Goal: Task Accomplishment & Management: Use online tool/utility

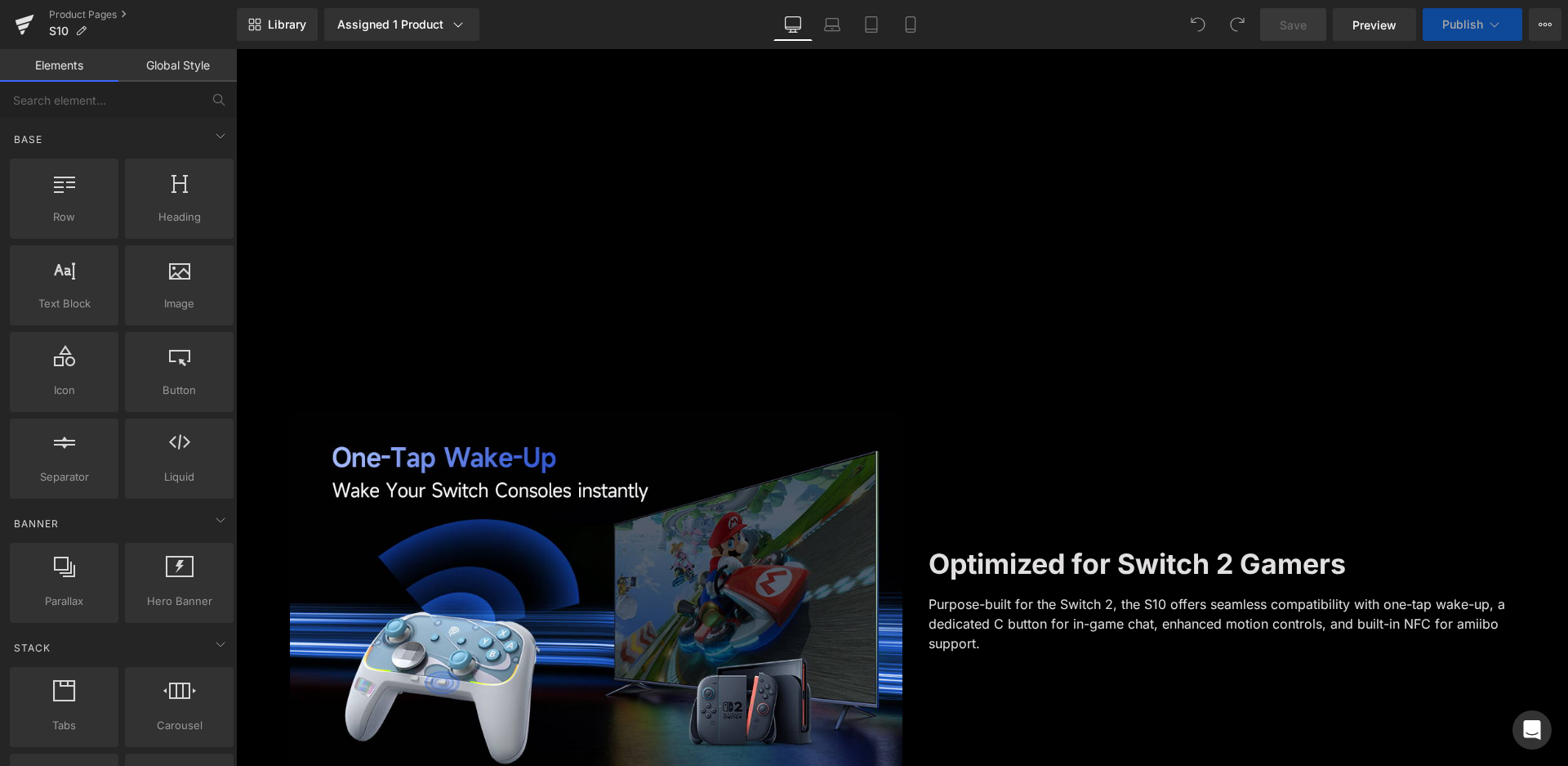
scroll to position [502, 0]
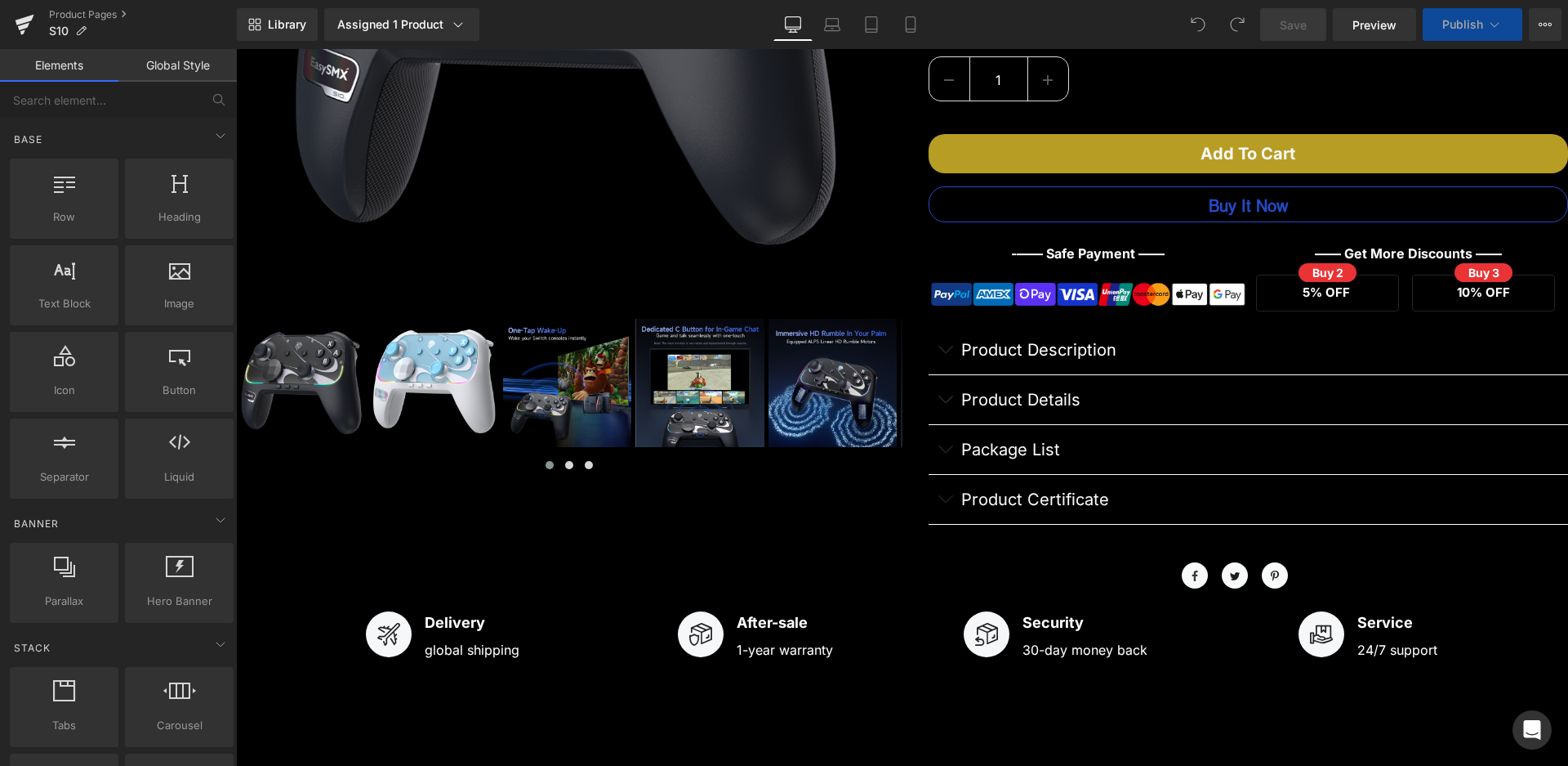
click at [961, 347] on p "Product Description" at bounding box center [1265, 349] width 608 height 25
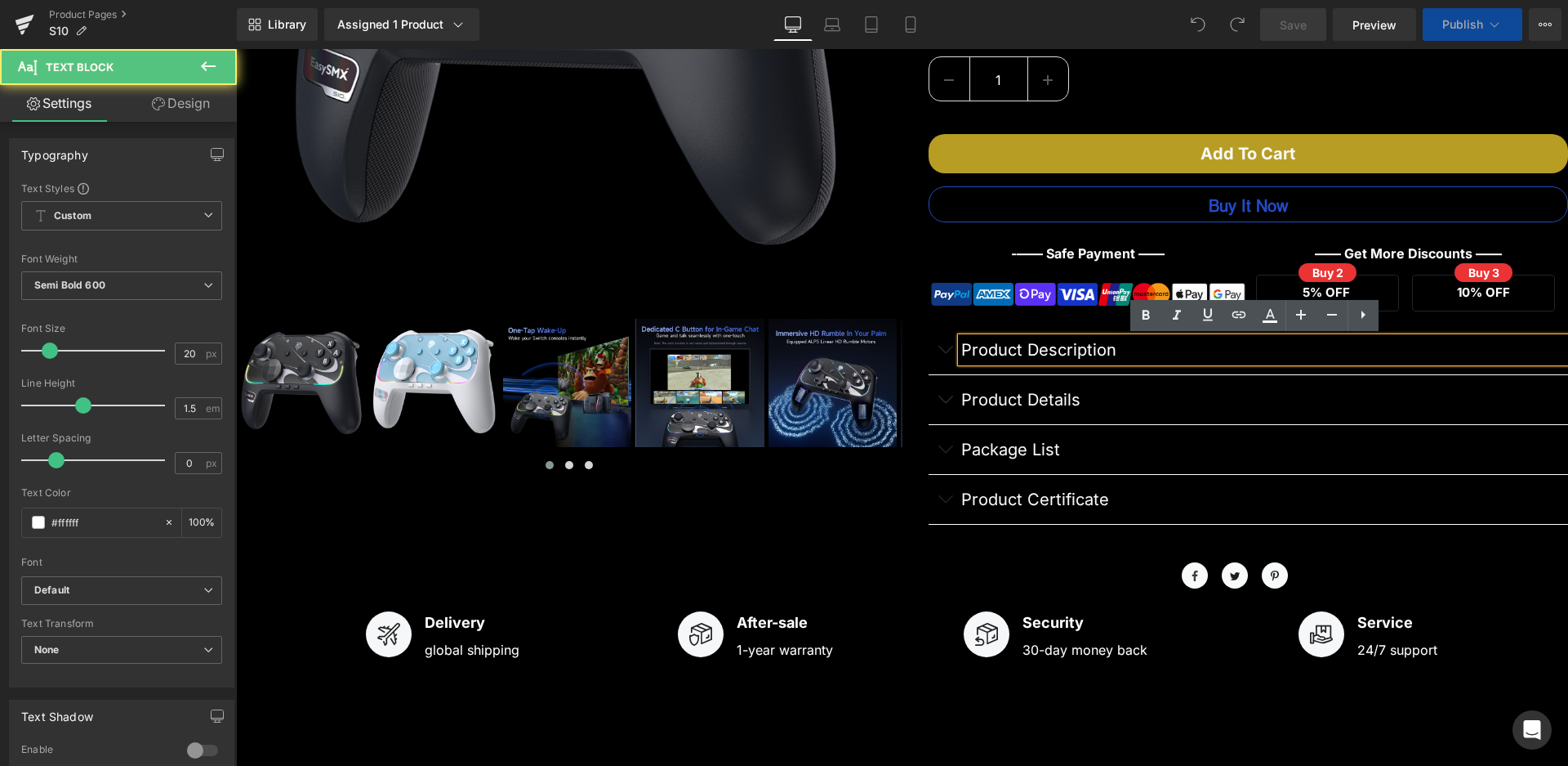
click at [945, 354] on span "button" at bounding box center [945, 354] width 0 height 0
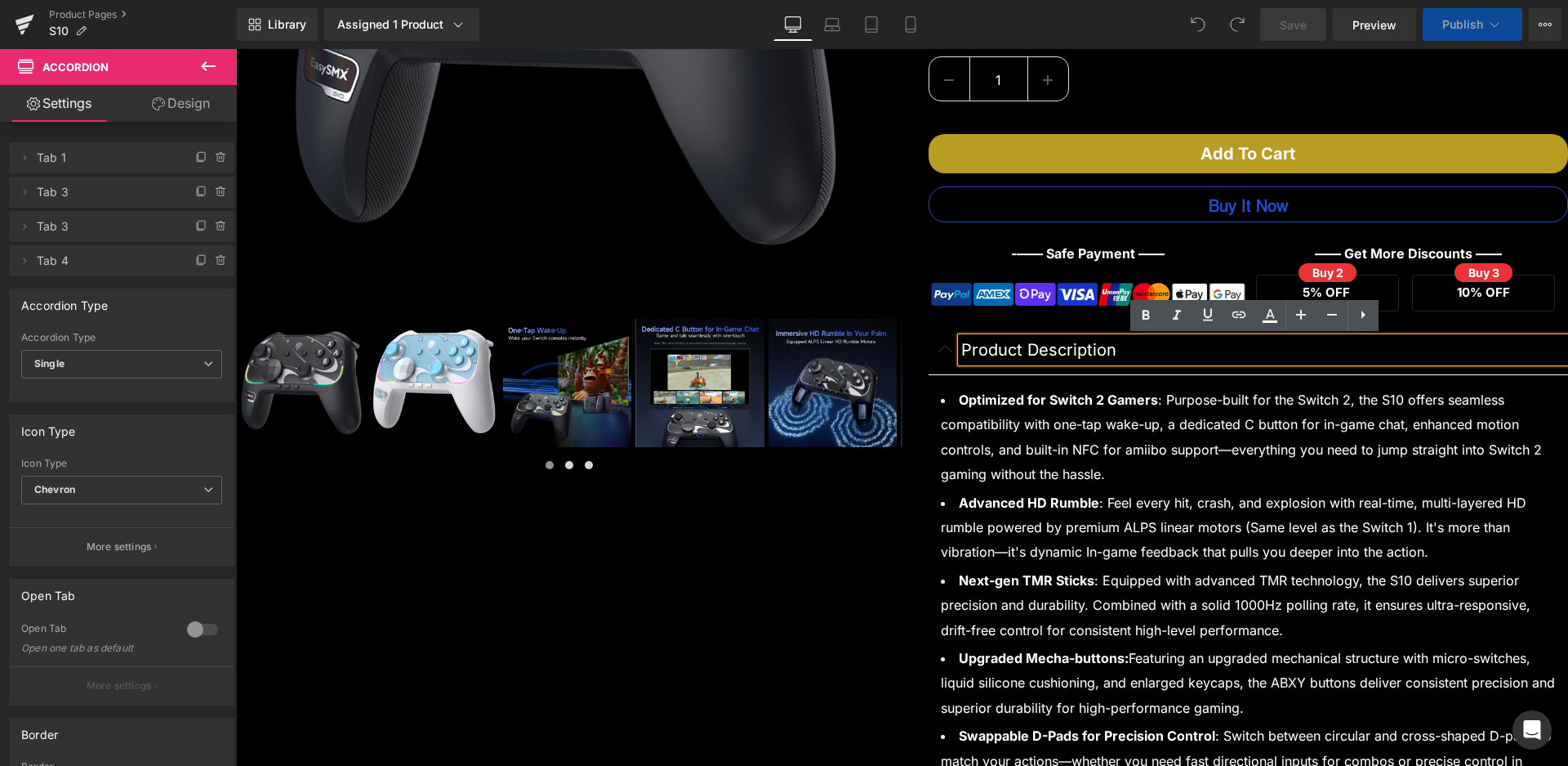
click at [943, 347] on button "button" at bounding box center [945, 350] width 33 height 49
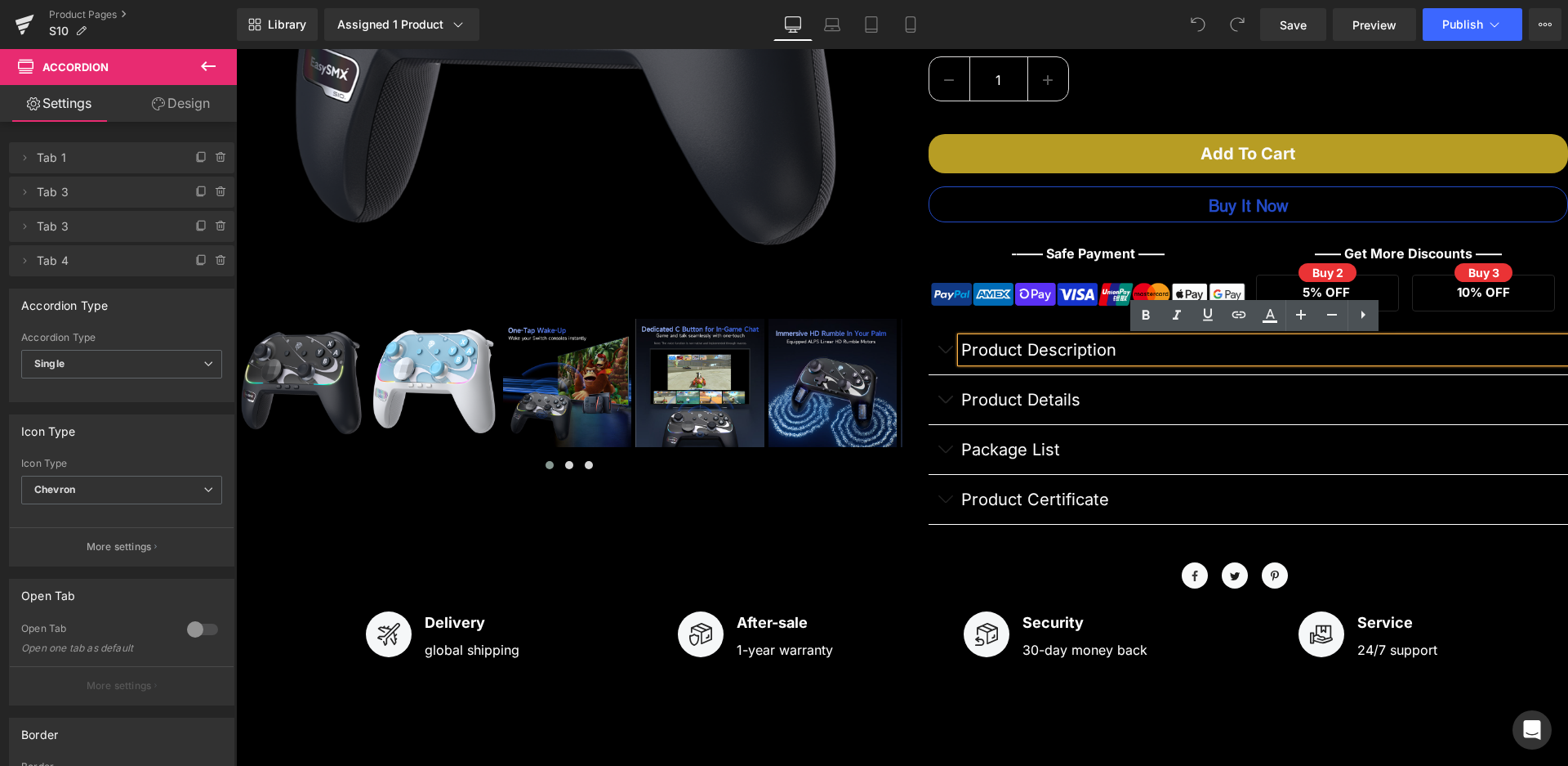
click at [936, 402] on button "button" at bounding box center [945, 399] width 33 height 49
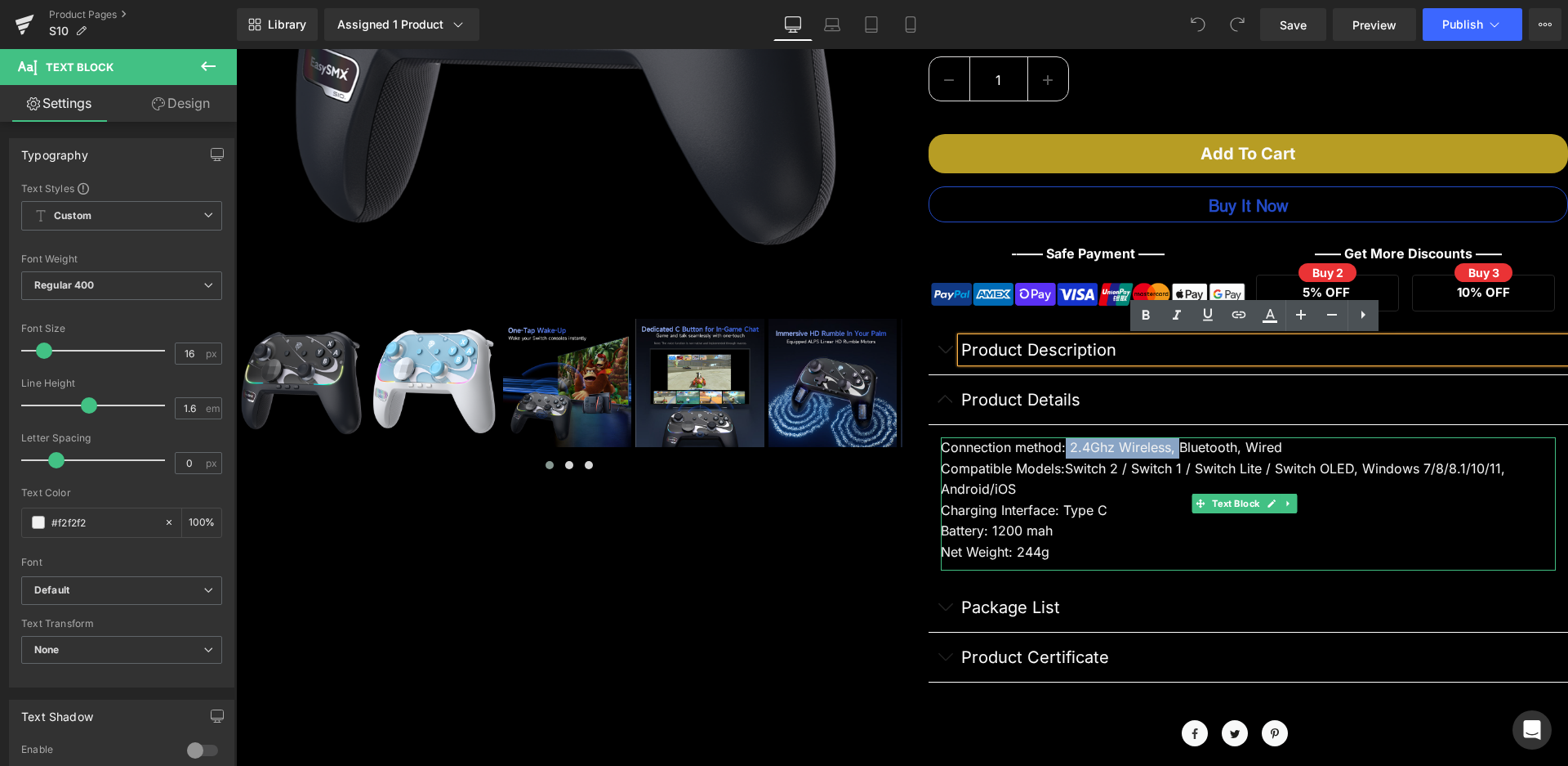
drag, startPoint x: 1060, startPoint y: 443, endPoint x: 1173, endPoint y: 448, distance: 113.1
click at [1173, 448] on div "Connection method: 2.4Ghz Wireless, Bluetooth, Wired" at bounding box center [1249, 447] width 616 height 21
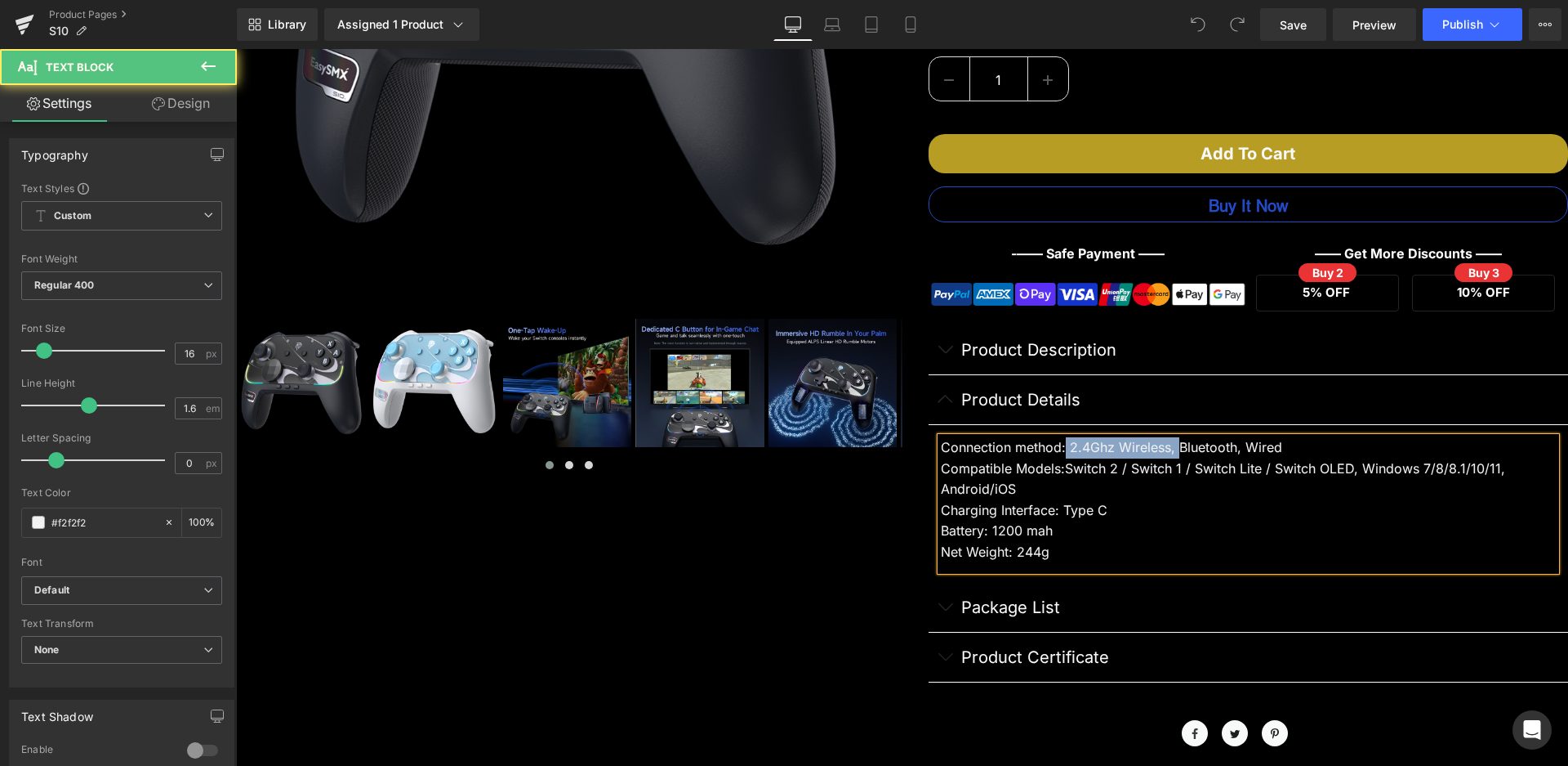
click at [1171, 445] on div "Connection method: 2.4Ghz Wireless, Bluetooth, Wired" at bounding box center [1249, 447] width 616 height 21
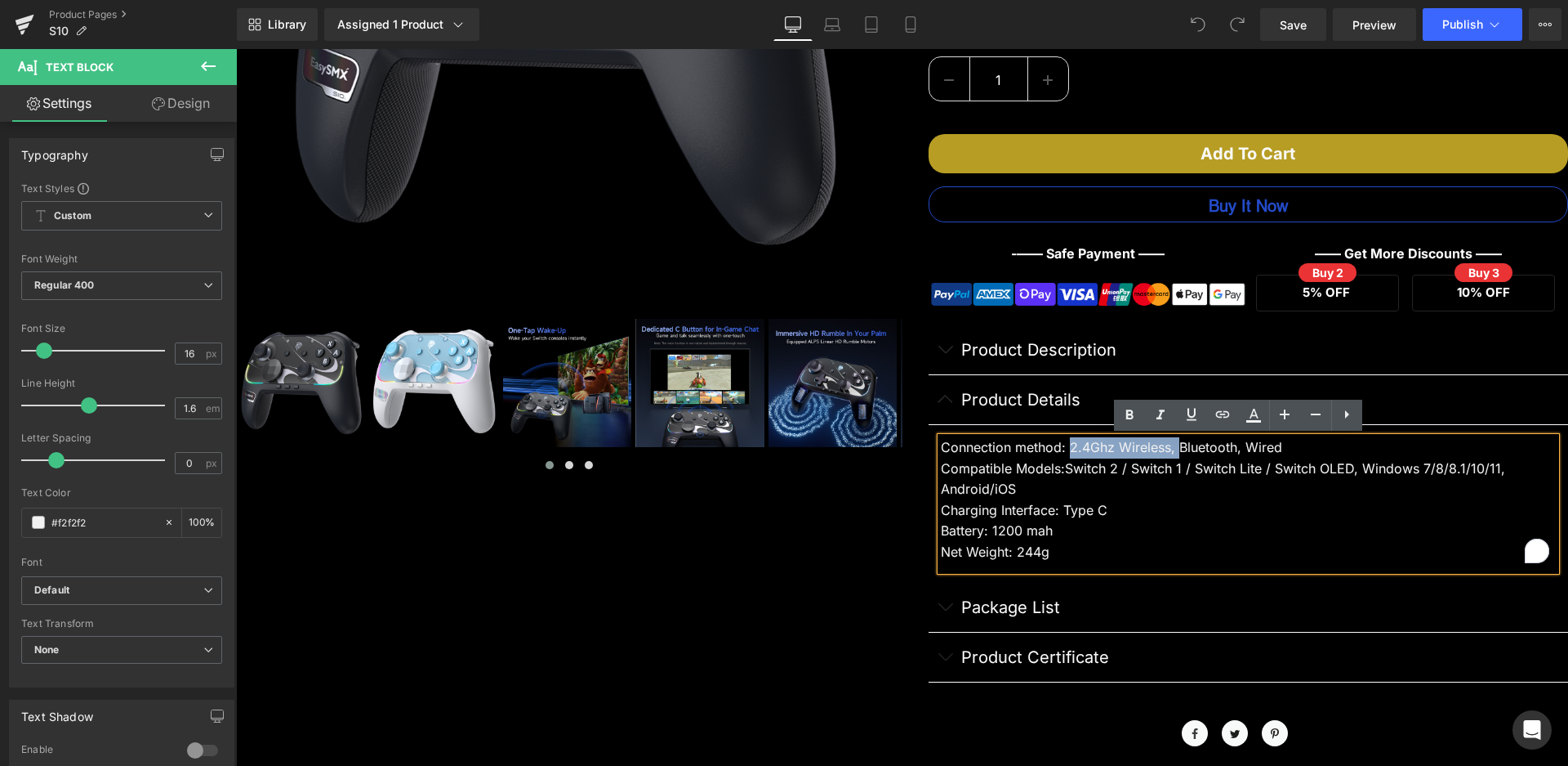
drag, startPoint x: 1171, startPoint y: 450, endPoint x: 1061, endPoint y: 448, distance: 110.0
click at [1061, 448] on div "Connection method: 2.4Ghz Wireless, Bluetooth, Wired" at bounding box center [1249, 447] width 616 height 21
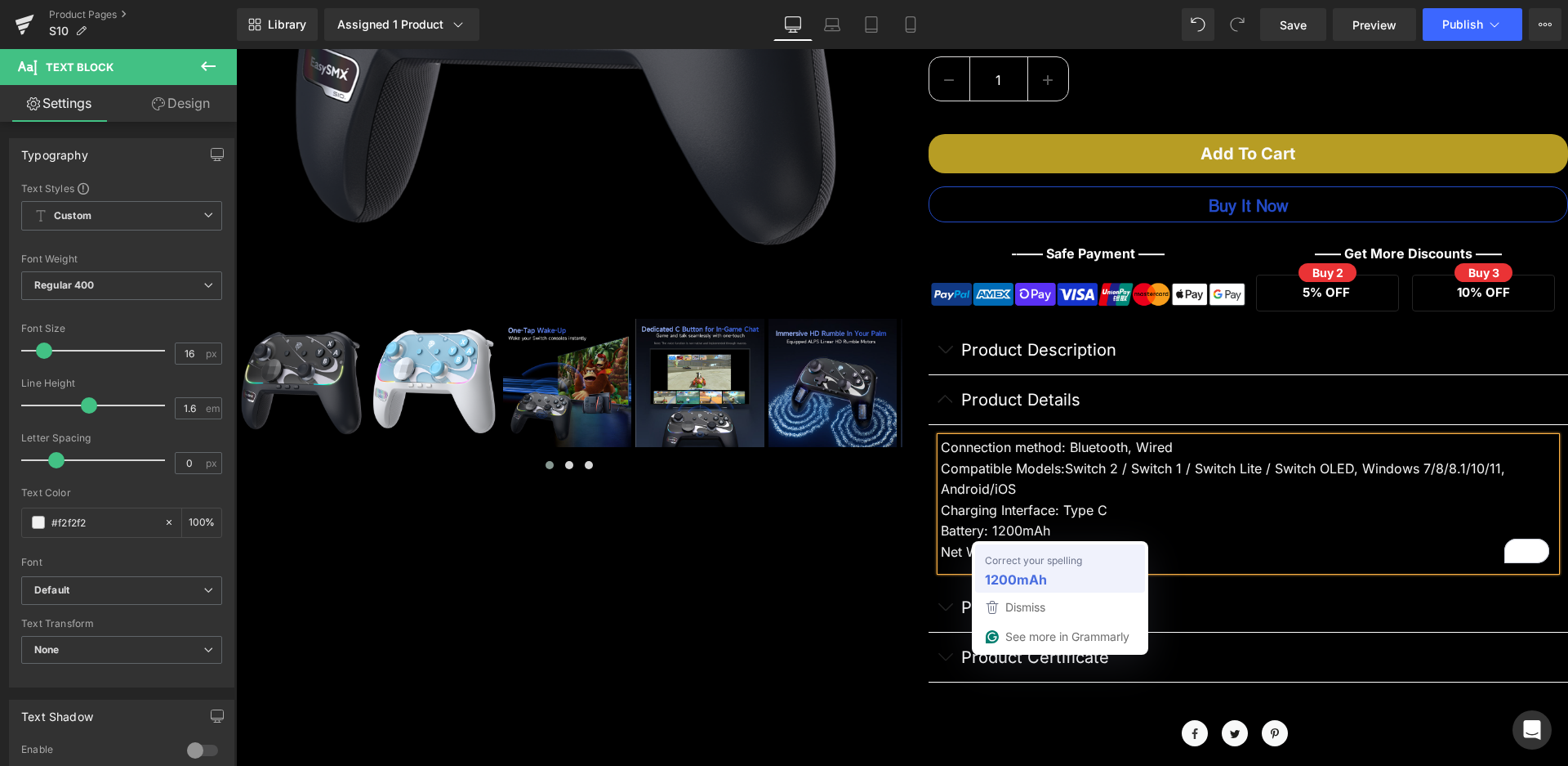
click at [1029, 573] on strong "1200mAh" at bounding box center [1016, 579] width 62 height 20
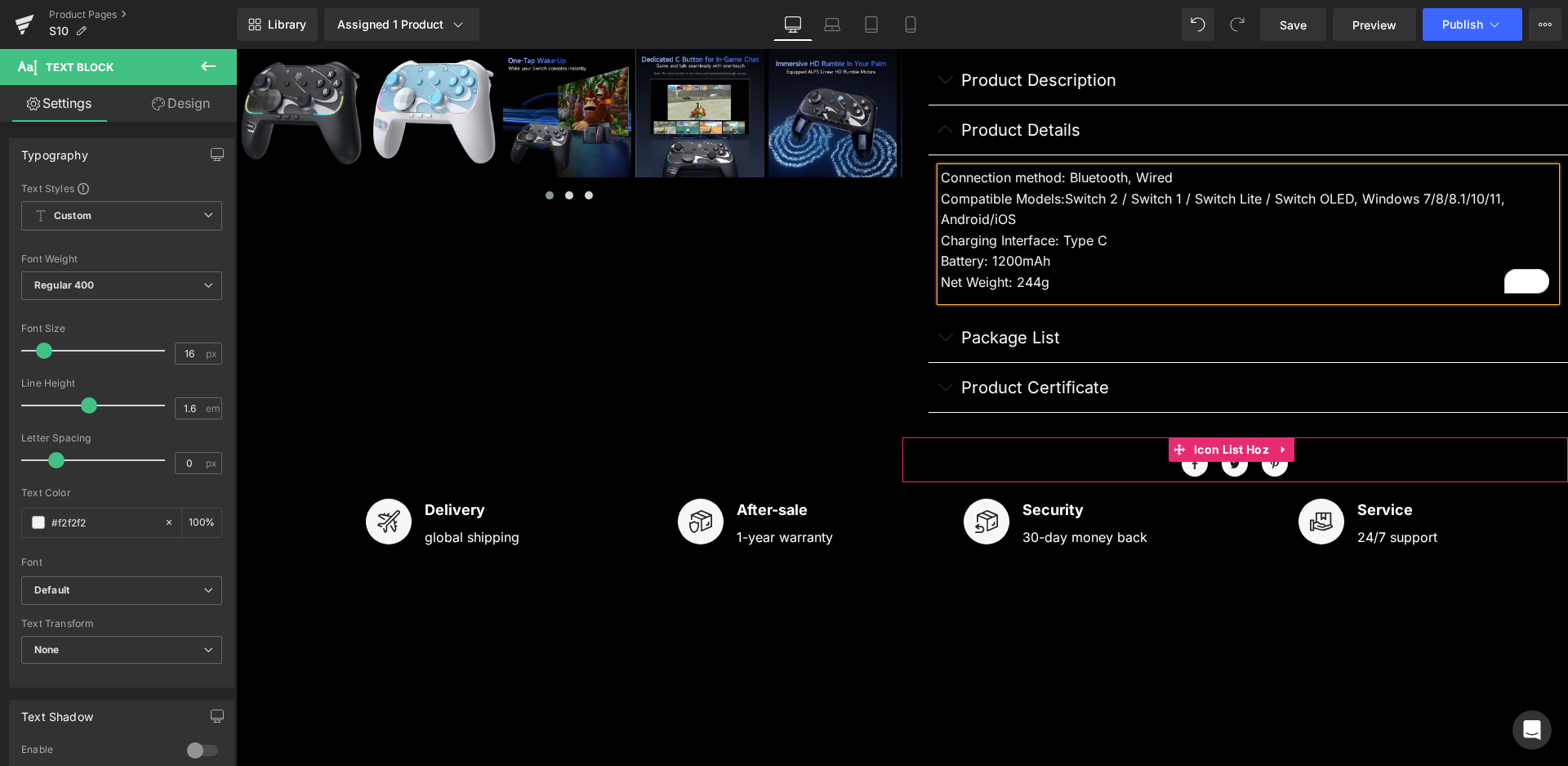
scroll to position [828, 0]
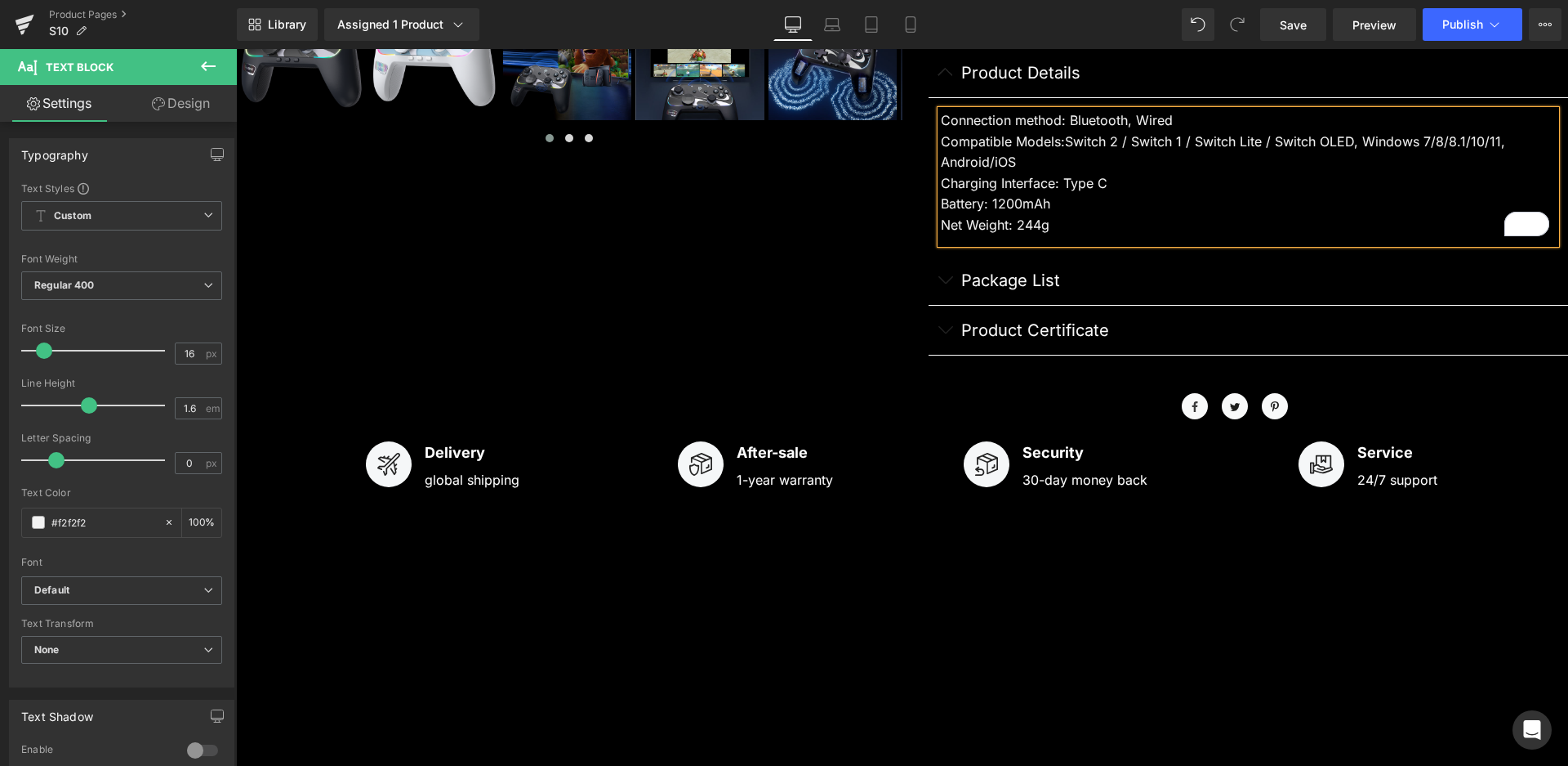
click at [947, 282] on button "button" at bounding box center [945, 281] width 33 height 49
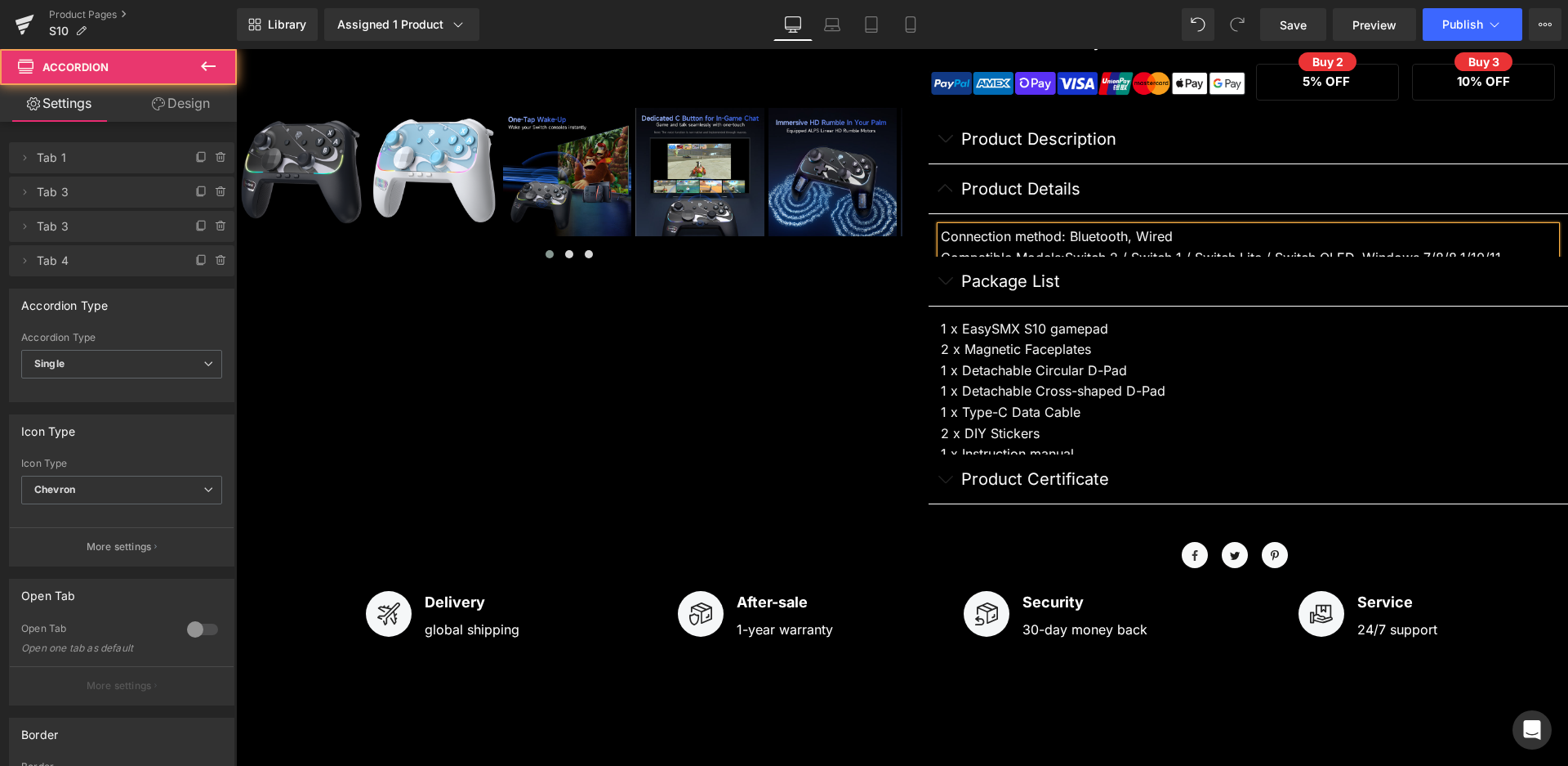
scroll to position [671, 0]
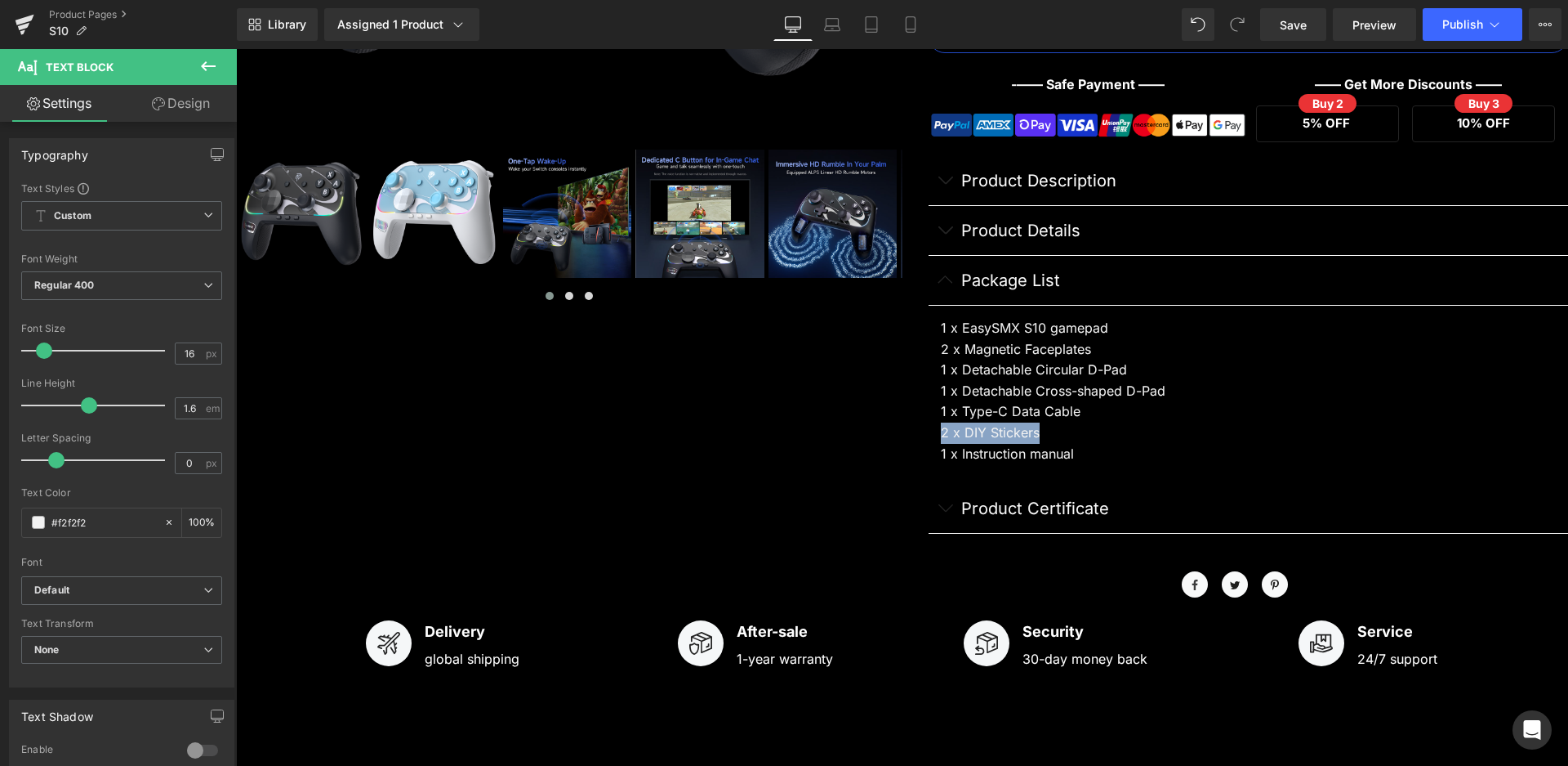
drag, startPoint x: 1032, startPoint y: 431, endPoint x: 932, endPoint y: 435, distance: 100.1
click at [932, 435] on article "1 x EasySMX S10 gamepad 2 x Magnetic Faceplates 1 x Detachable Circular D-Pad 1…" at bounding box center [1248, 394] width 641 height 178
click at [1436, 19] on button "Publish" at bounding box center [1472, 25] width 100 height 33
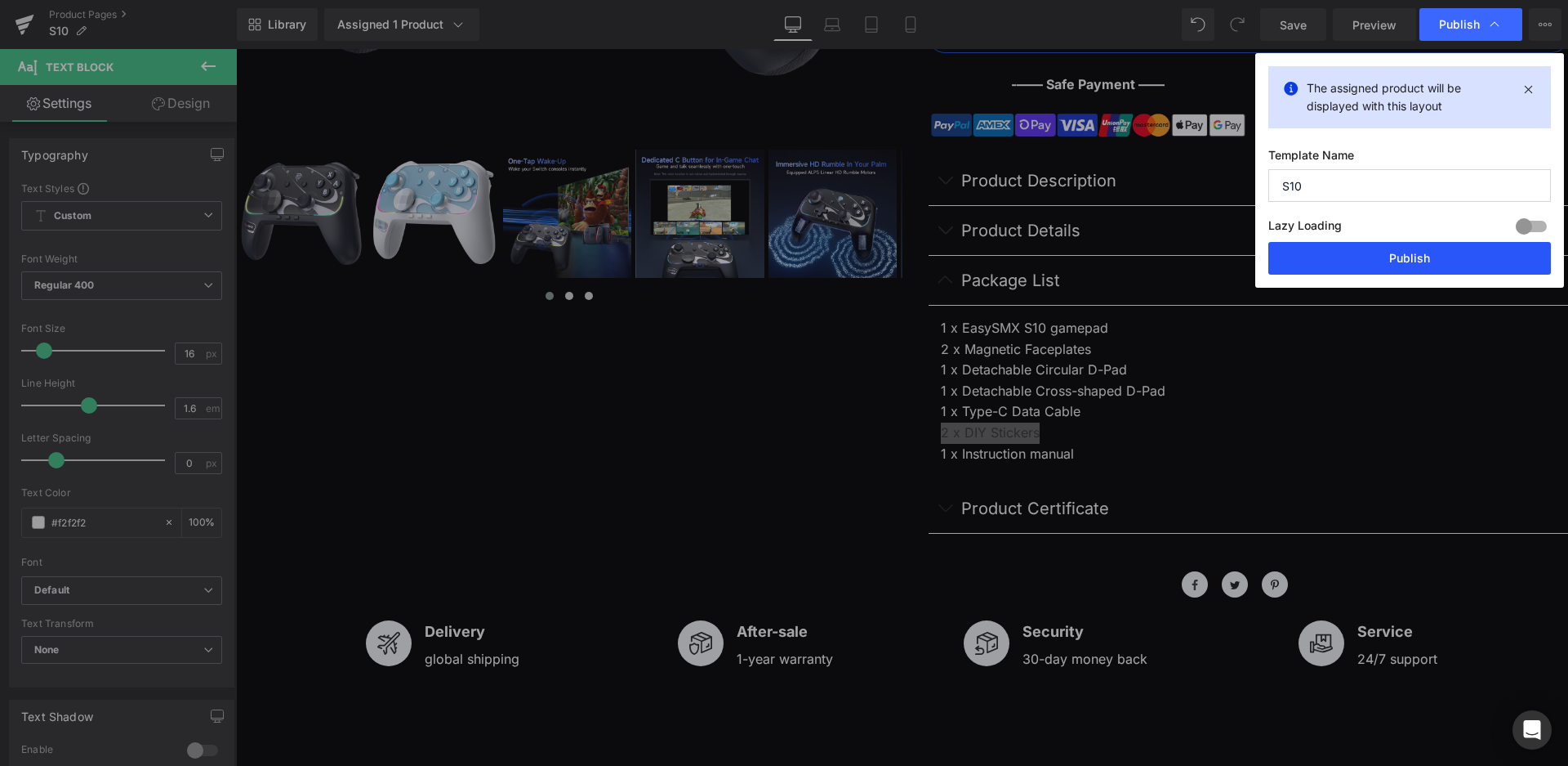
click at [1377, 251] on button "Publish" at bounding box center [1409, 259] width 282 height 33
